Goal: Task Accomplishment & Management: Use online tool/utility

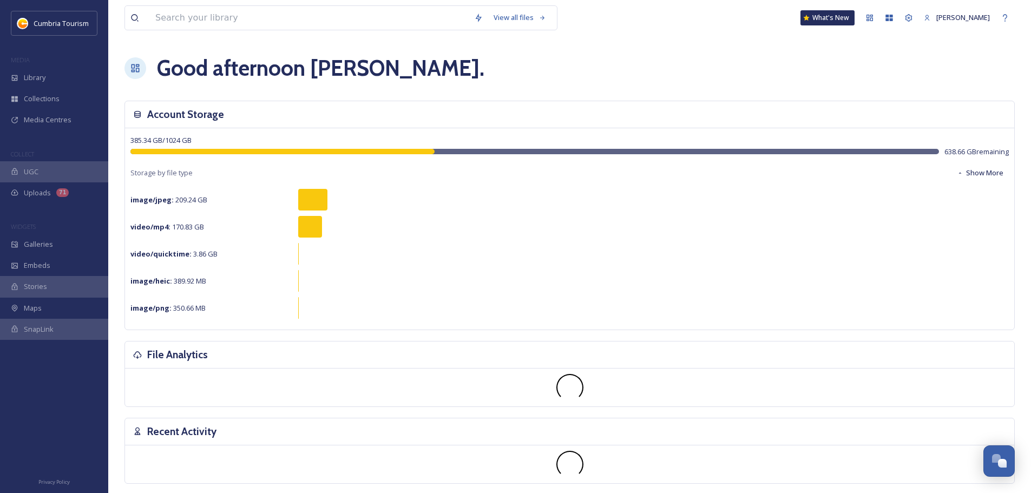
scroll to position [4245, 0]
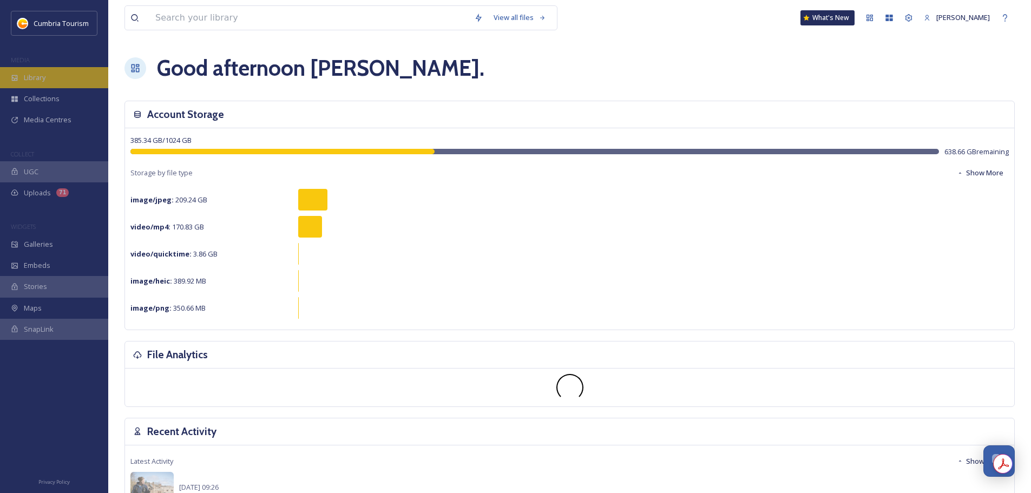
click at [38, 68] on div "Library" at bounding box center [54, 77] width 108 height 21
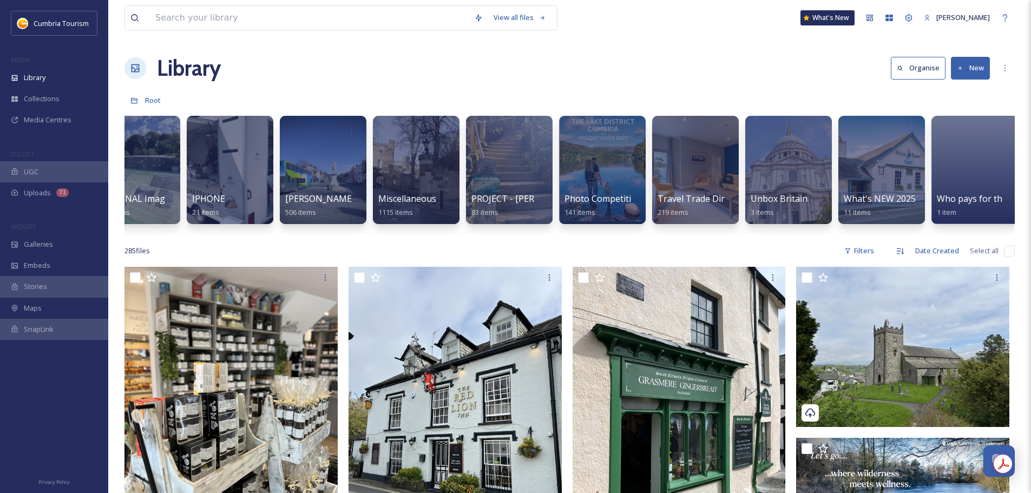
scroll to position [0, 972]
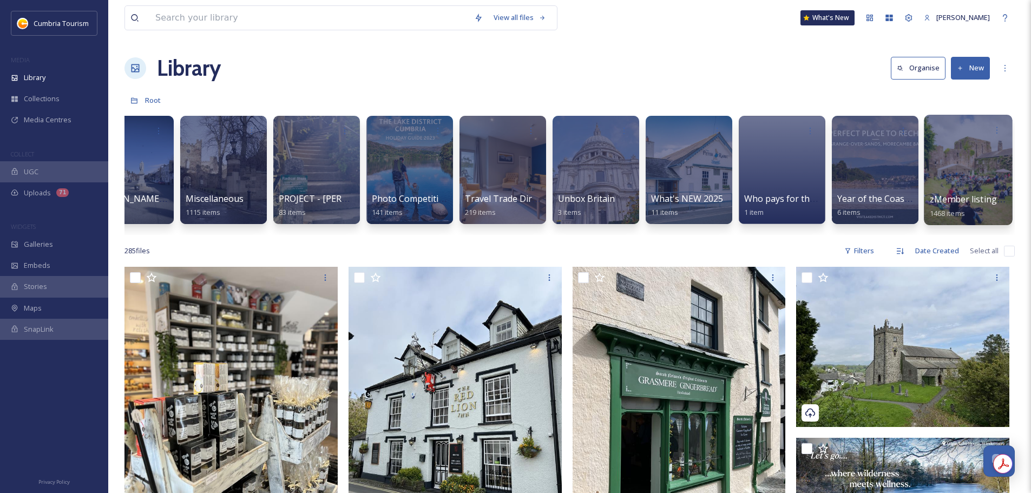
click at [942, 194] on span "zMember listing photos" at bounding box center [980, 199] width 100 height 12
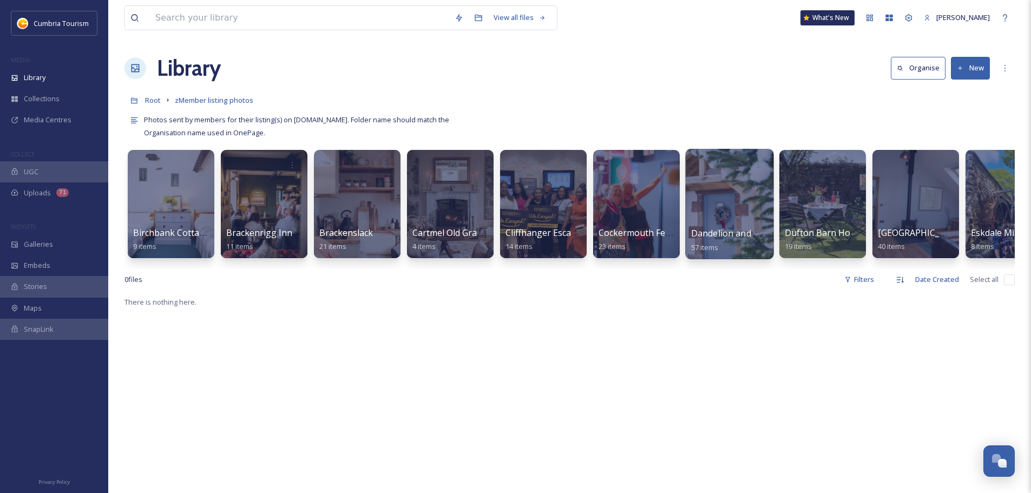
click at [715, 236] on span "Dandelion and Hoglet Holiday Cottages" at bounding box center [772, 233] width 163 height 12
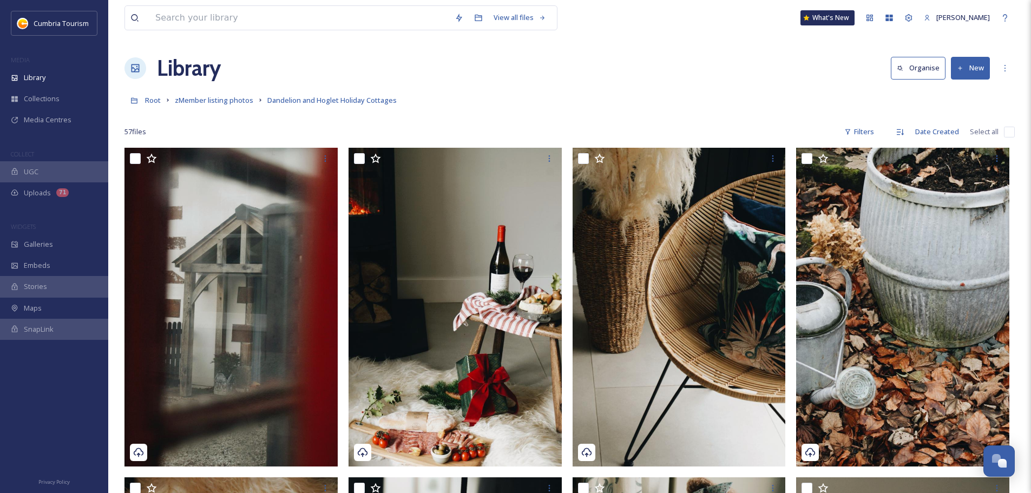
click at [989, 67] on button "New" at bounding box center [970, 68] width 39 height 22
click at [976, 130] on div "Folder" at bounding box center [958, 135] width 61 height 21
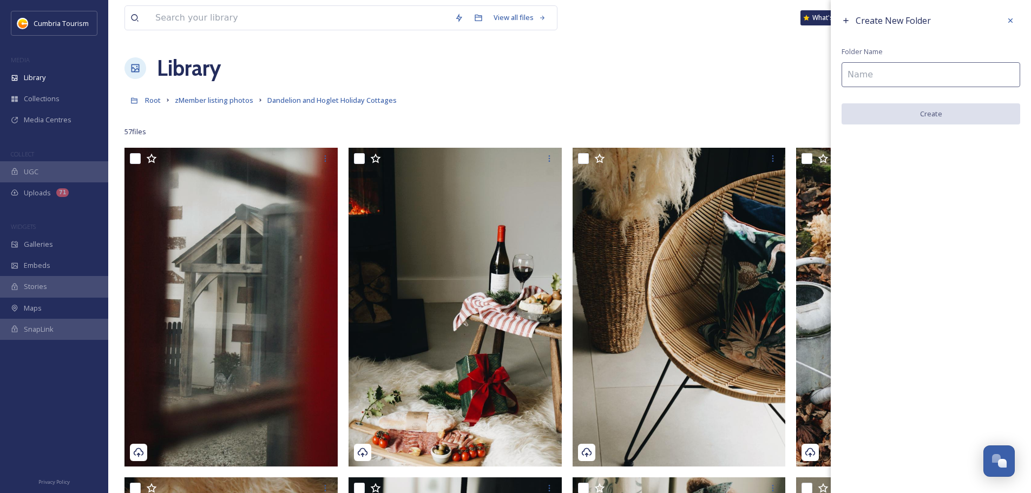
click at [892, 76] on input at bounding box center [931, 74] width 179 height 25
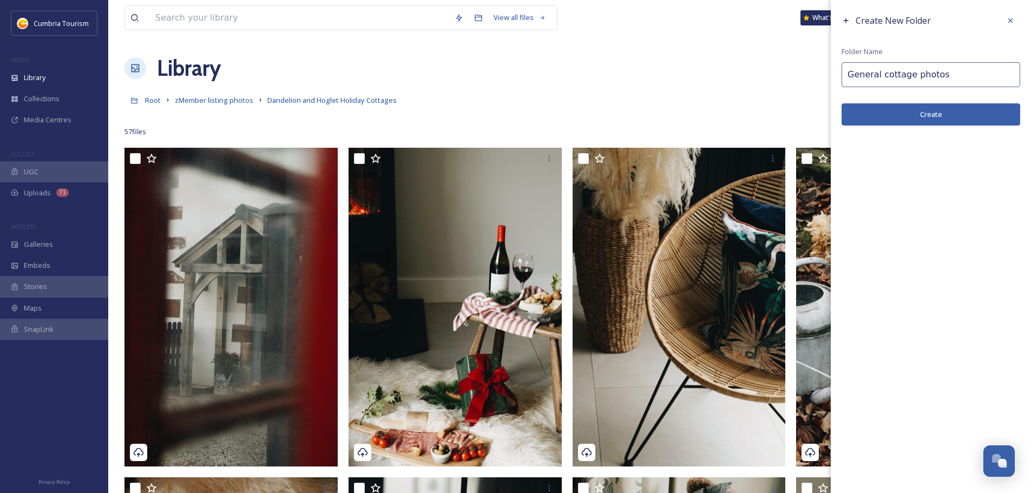
type input "General cottage photos"
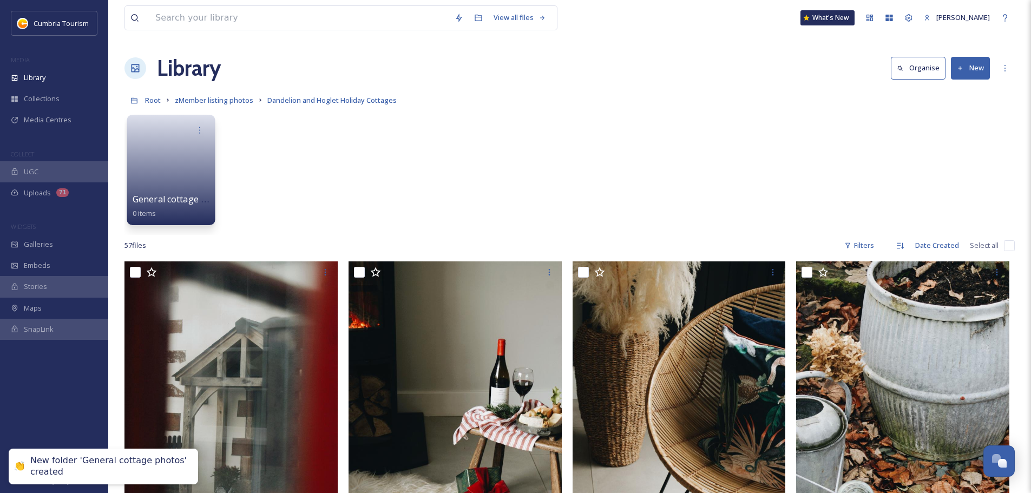
click at [177, 196] on span "General cottage photos" at bounding box center [182, 199] width 99 height 12
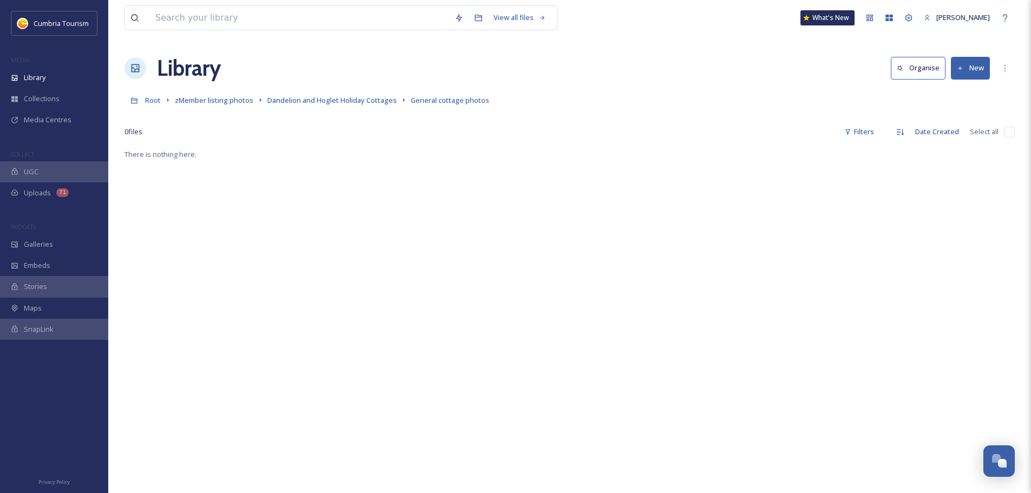
drag, startPoint x: 972, startPoint y: 67, endPoint x: 961, endPoint y: 67, distance: 10.8
click at [972, 67] on button "New" at bounding box center [970, 68] width 39 height 22
click at [954, 87] on div "File Upload" at bounding box center [958, 93] width 61 height 21
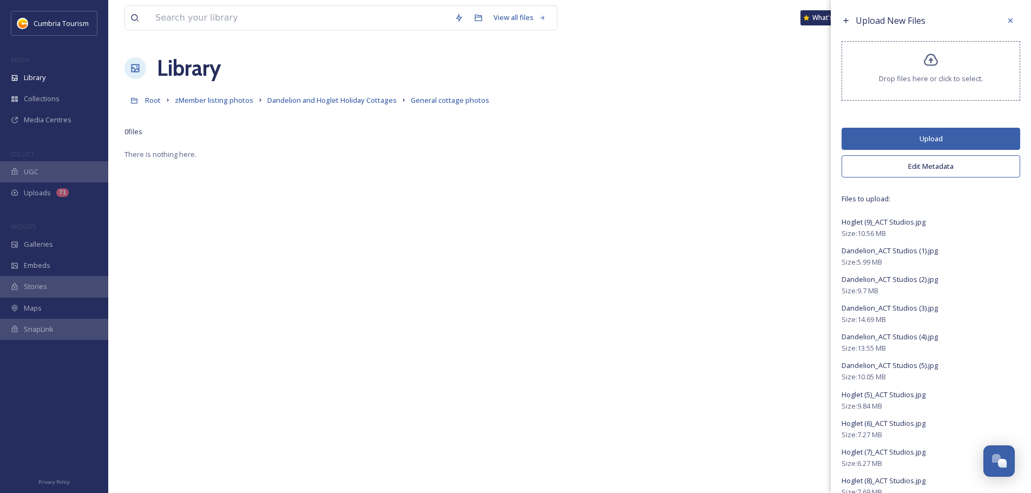
click at [929, 136] on button "Upload" at bounding box center [931, 139] width 179 height 22
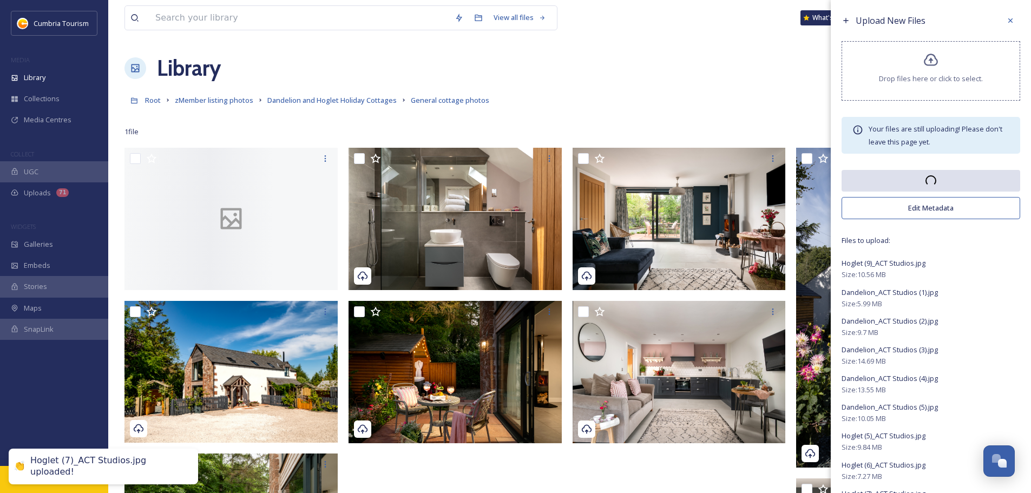
click at [743, 74] on div "Library Organise New" at bounding box center [570, 68] width 891 height 32
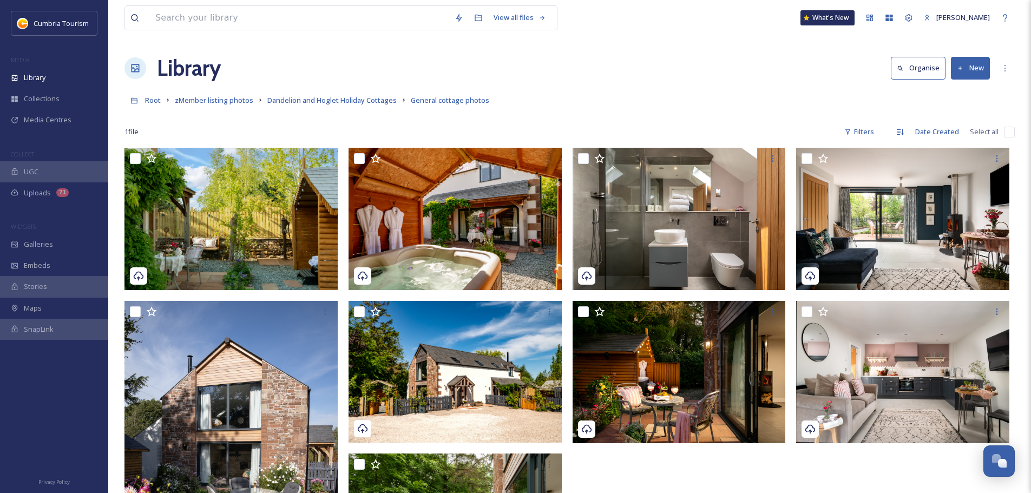
click at [734, 101] on div "Root zMember listing photos Dandelion and Hoglet Holiday Cottages General cotta…" at bounding box center [570, 100] width 891 height 21
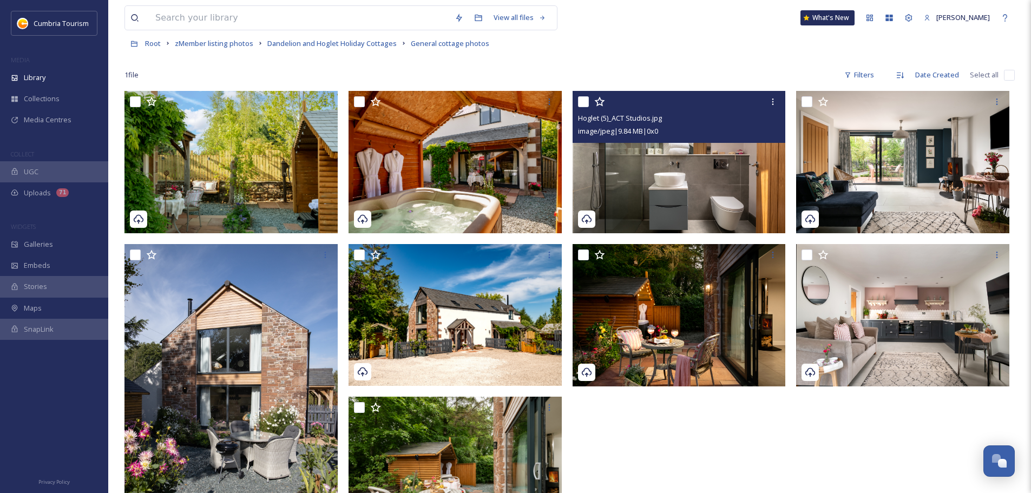
scroll to position [108, 0]
